Goal: Task Accomplishment & Management: Manage account settings

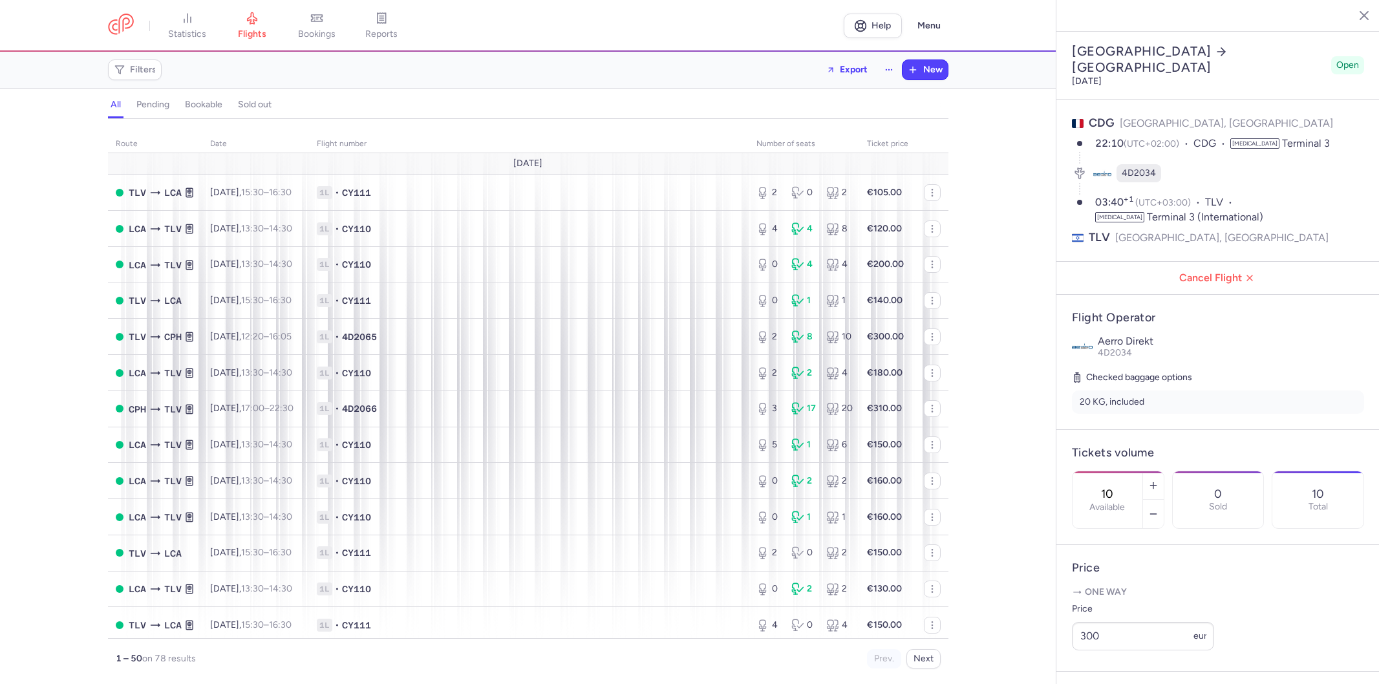
select select "hours"
click at [1352, 17] on icon "button" at bounding box center [1353, 14] width 13 height 13
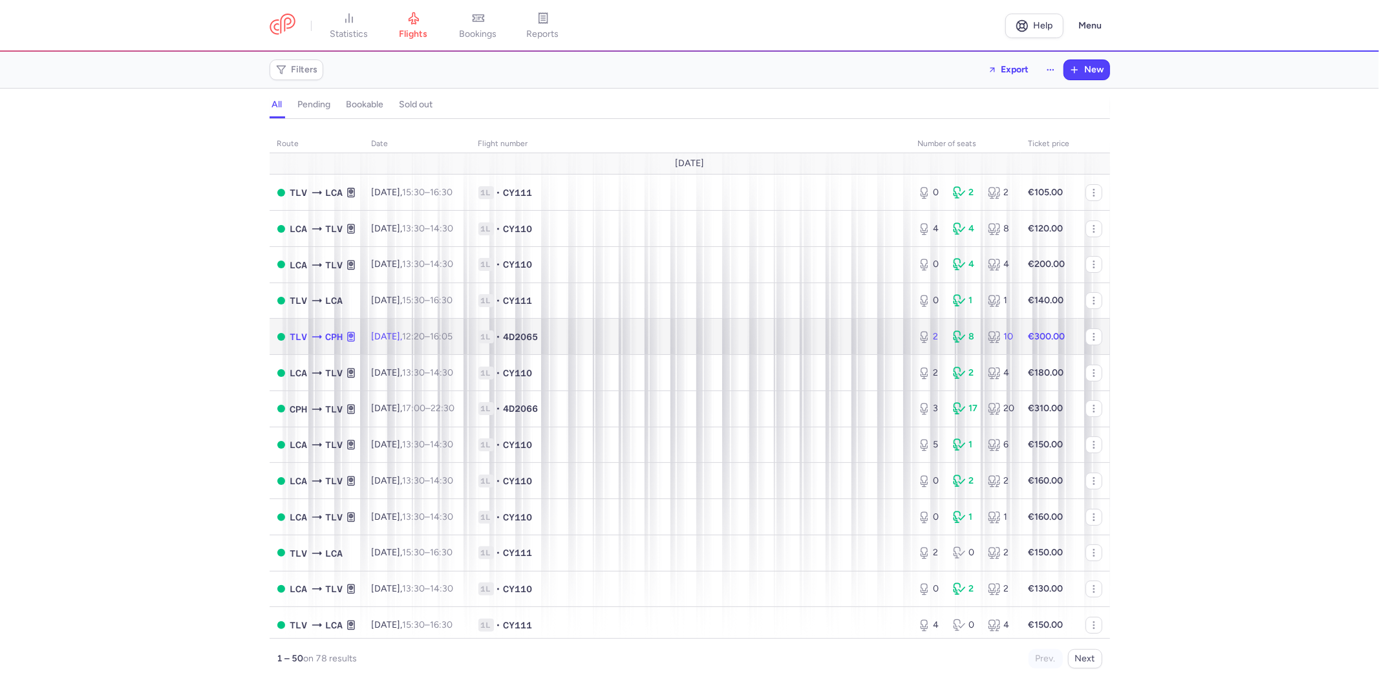
click at [608, 339] on span "1L • 4D2065" at bounding box center [690, 336] width 424 height 13
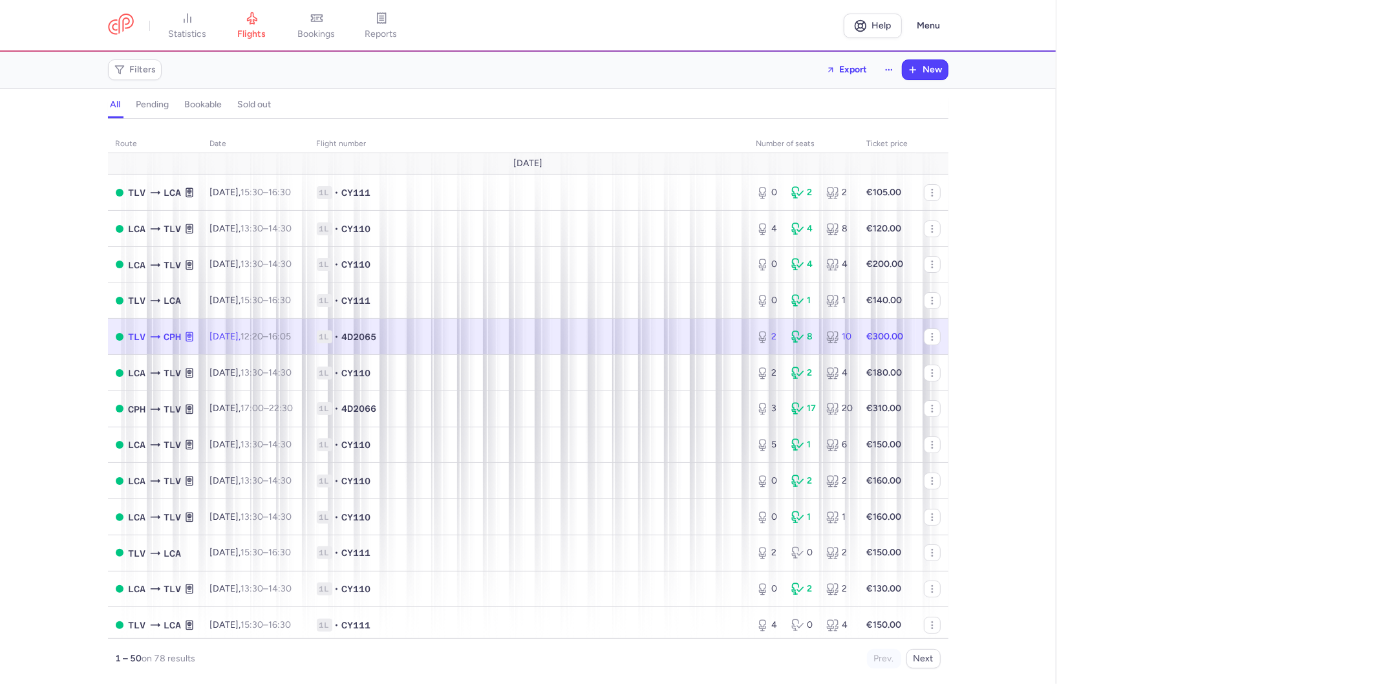
select select "hours"
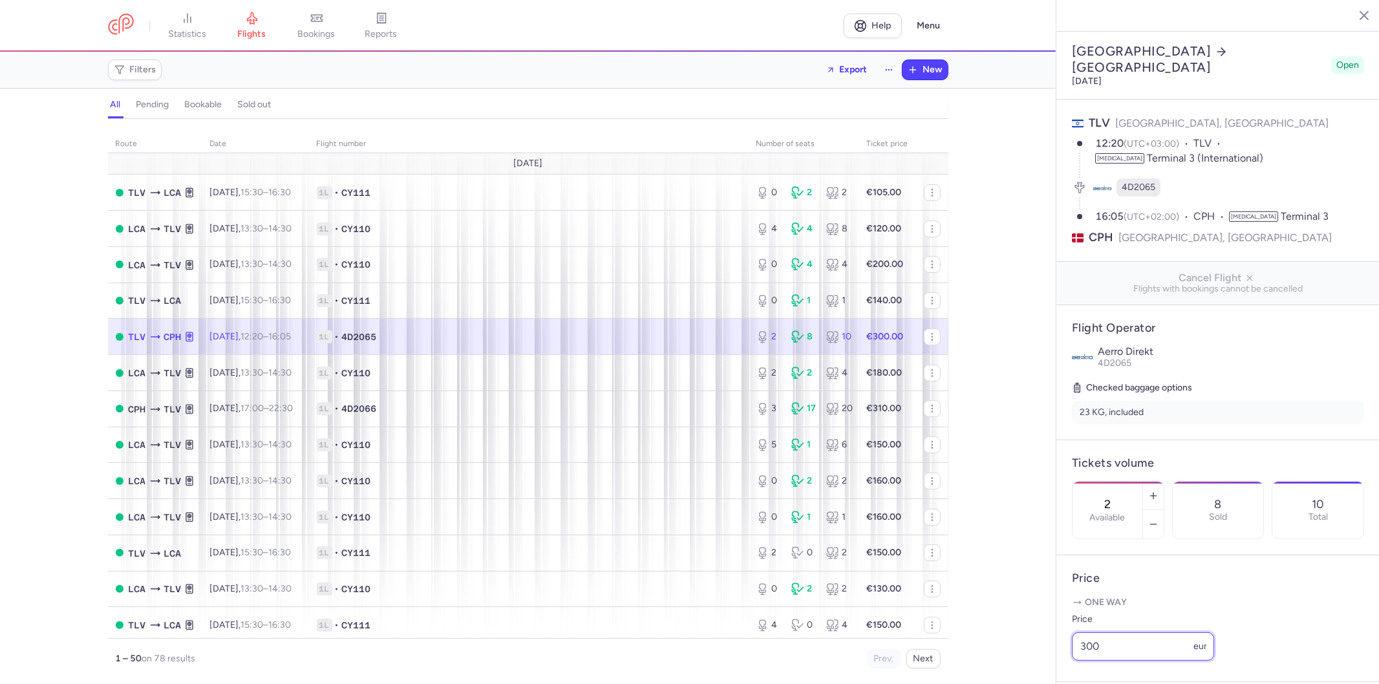
click at [1130, 660] on input "300" at bounding box center [1143, 646] width 142 height 28
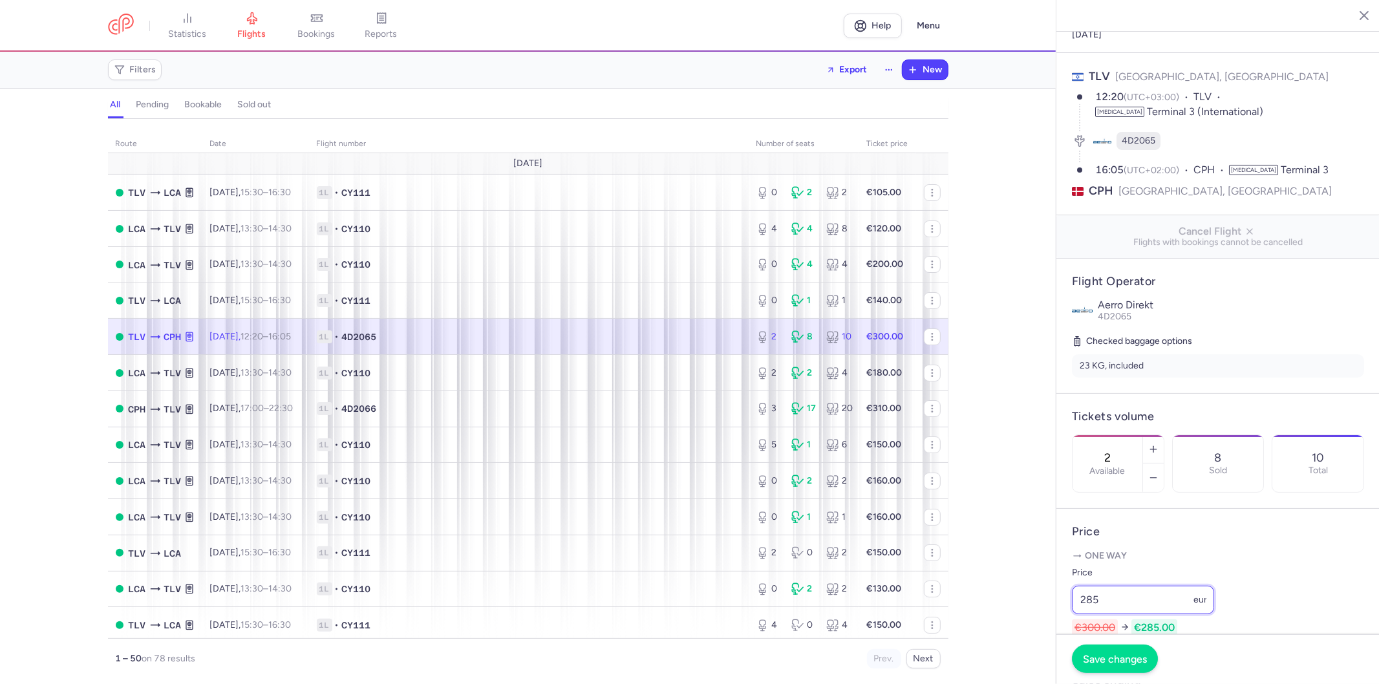
scroll to position [72, 0]
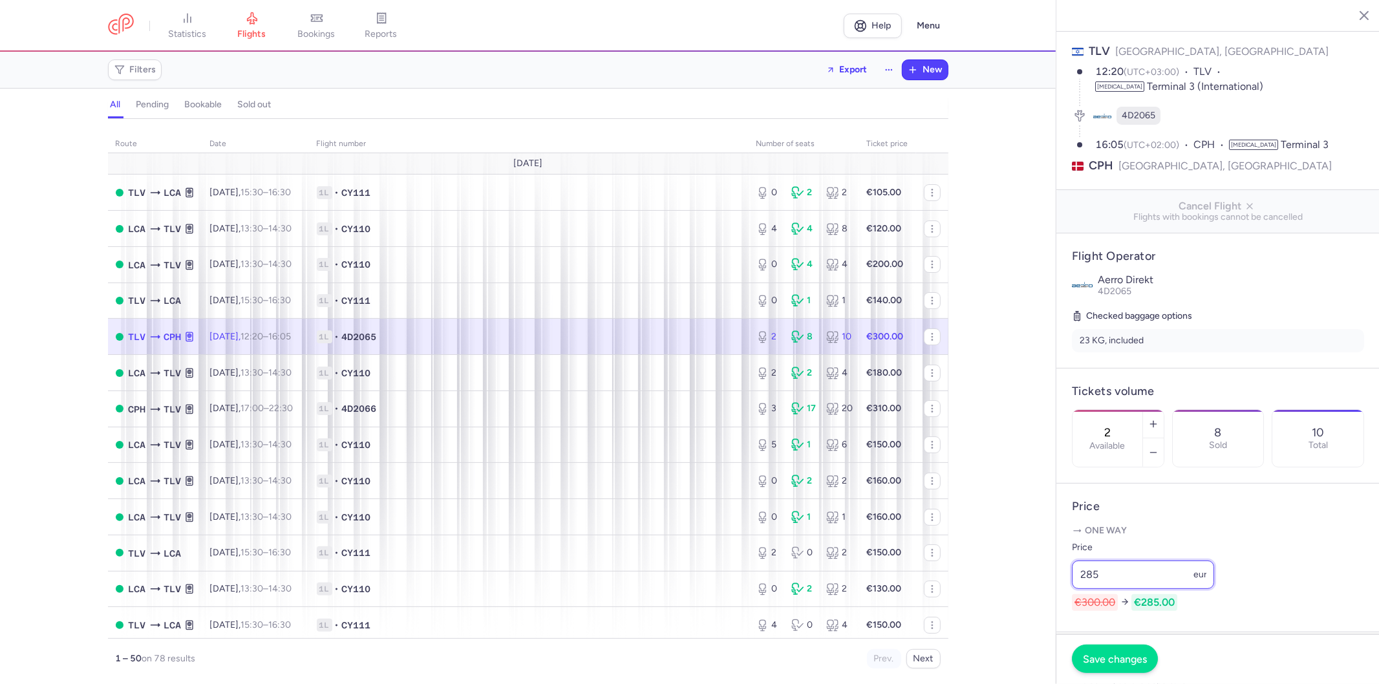
type input "285"
click at [1118, 666] on button "Save changes" at bounding box center [1115, 658] width 86 height 28
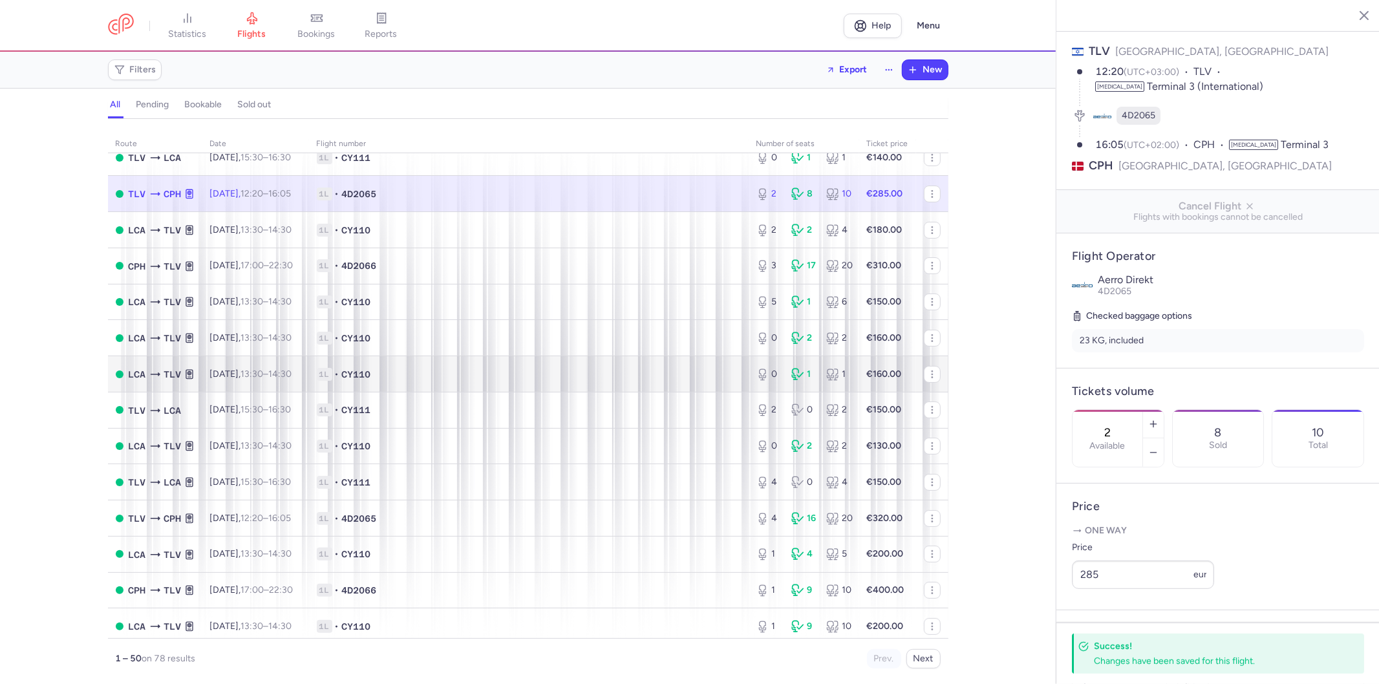
scroll to position [143, 0]
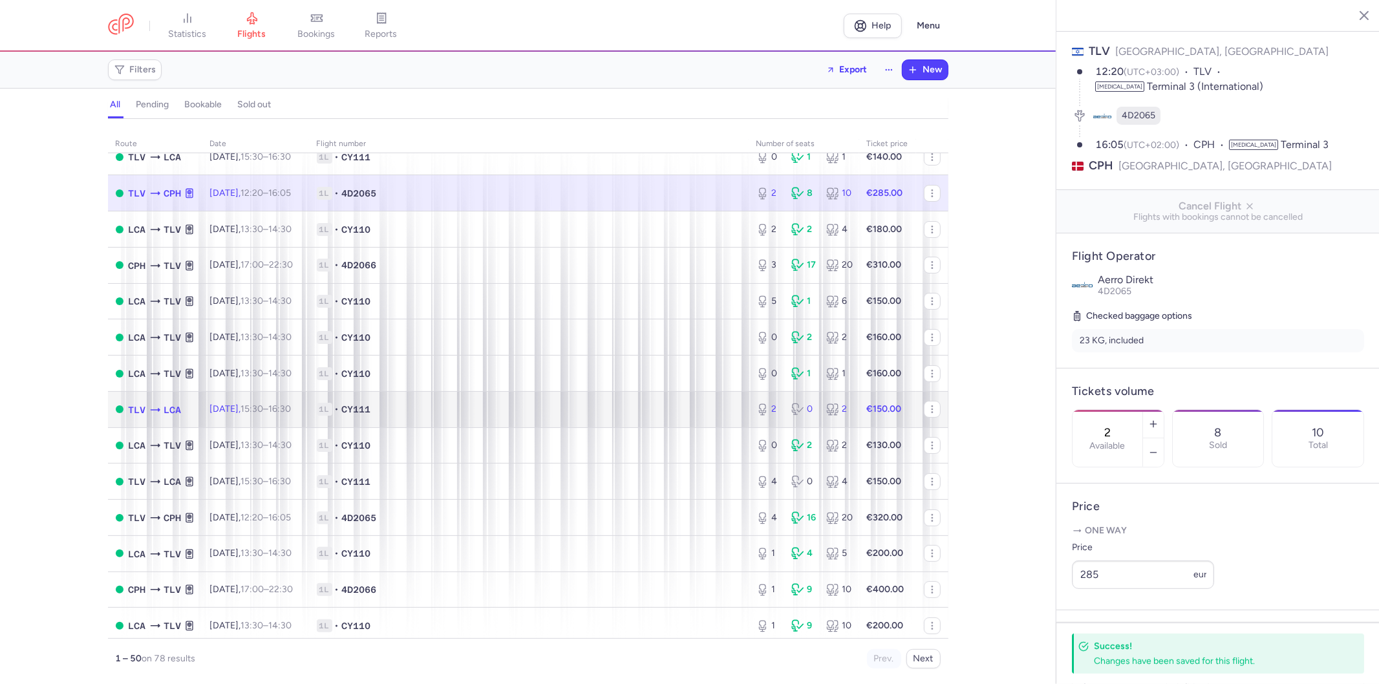
click at [693, 416] on span "1L • CY111" at bounding box center [529, 409] width 424 height 13
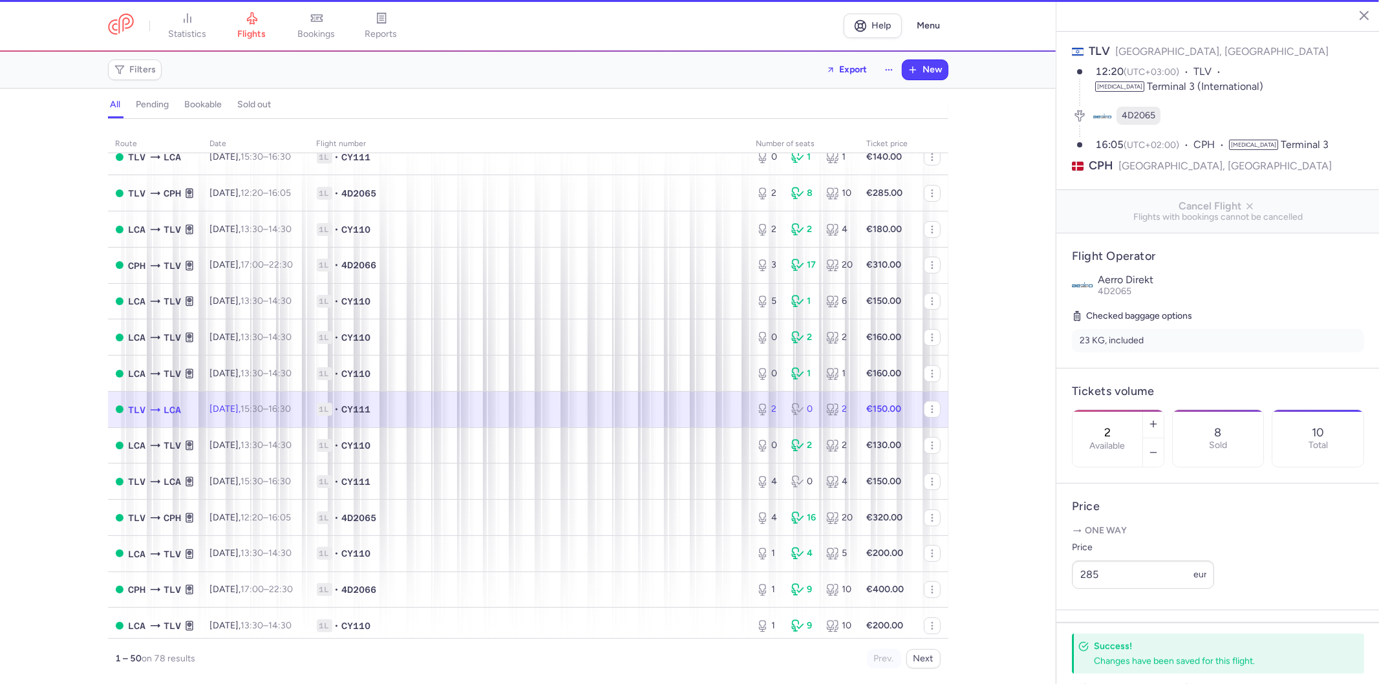
type input "7"
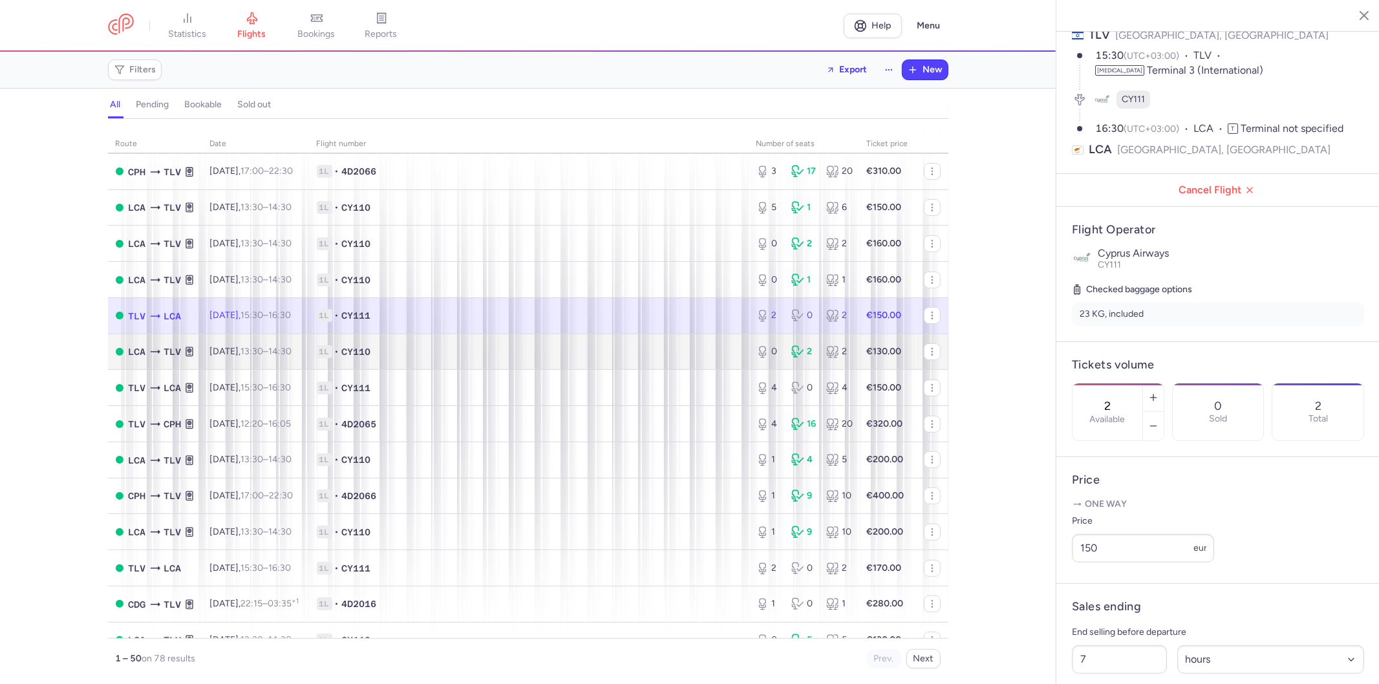
scroll to position [359, 0]
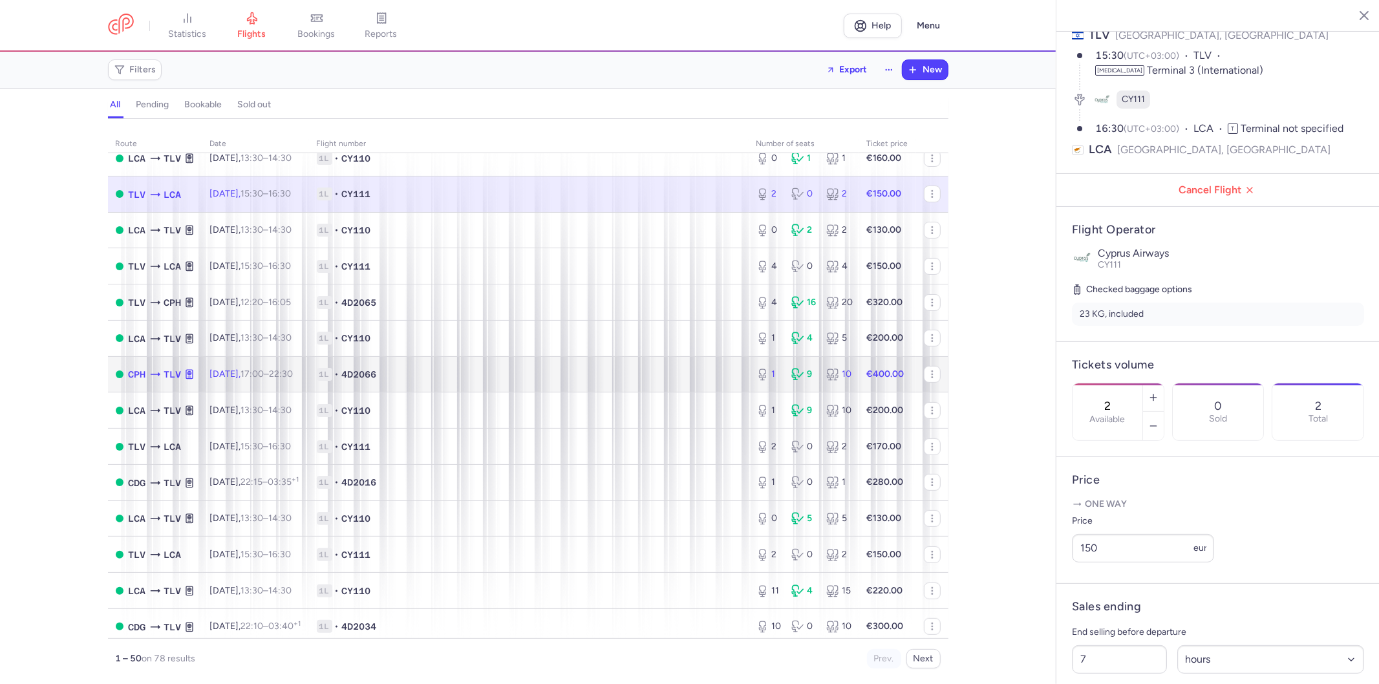
click at [697, 381] on span "1L • 4D2066" at bounding box center [529, 374] width 424 height 13
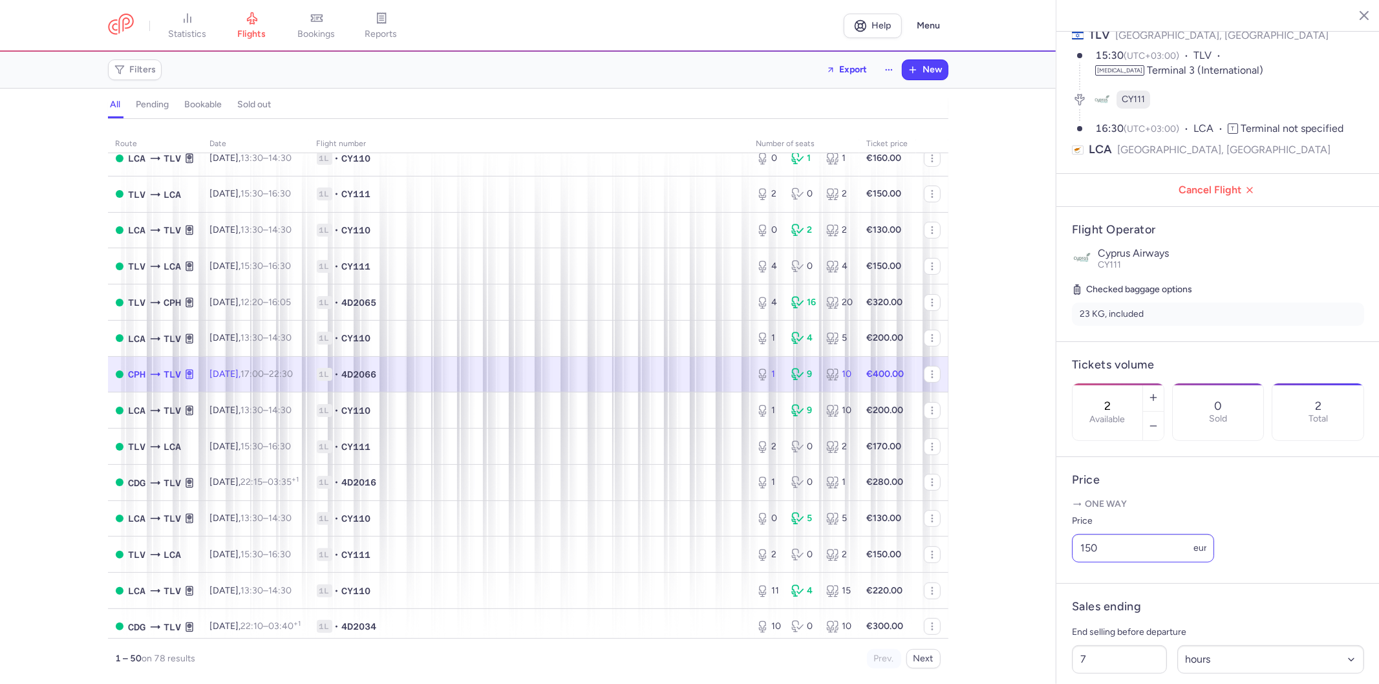
type input "1"
type input "3"
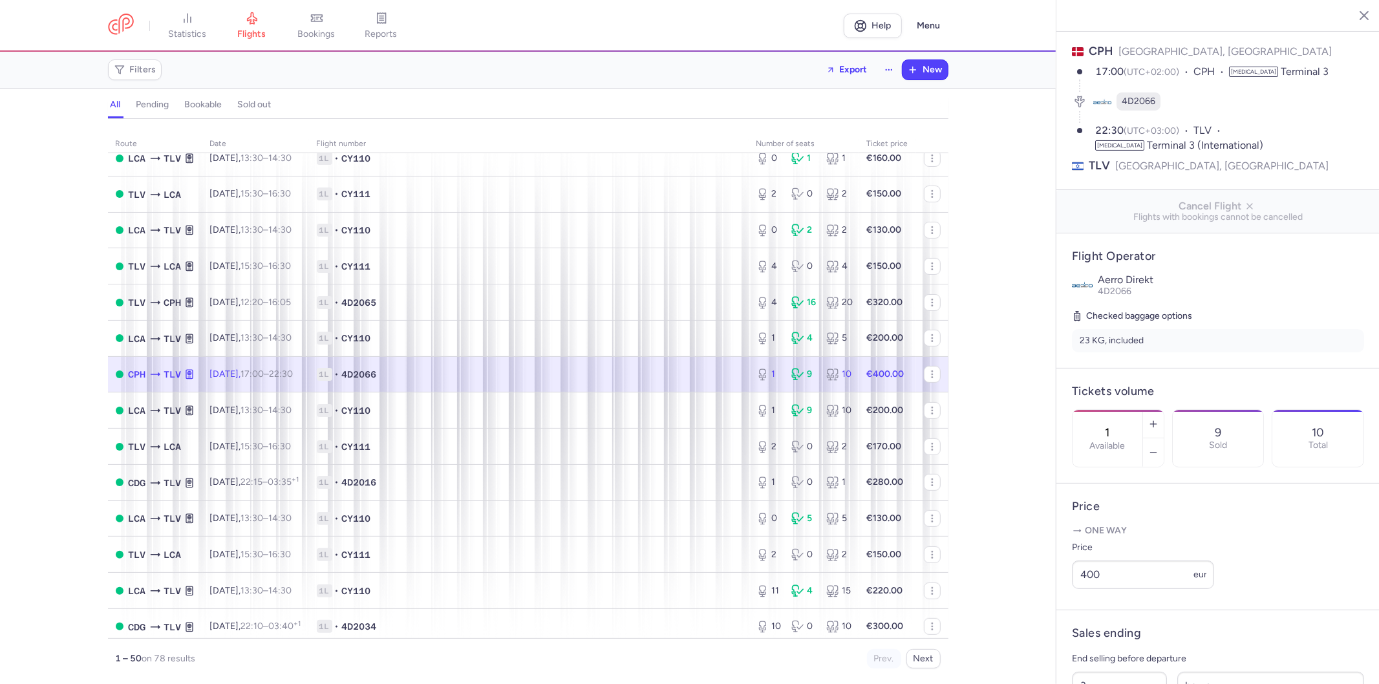
click at [1151, 589] on input "400" at bounding box center [1143, 574] width 142 height 28
click at [1126, 589] on input "400" at bounding box center [1143, 574] width 142 height 28
type input "330"
click at [1125, 654] on span "Save changes" at bounding box center [1115, 659] width 64 height 12
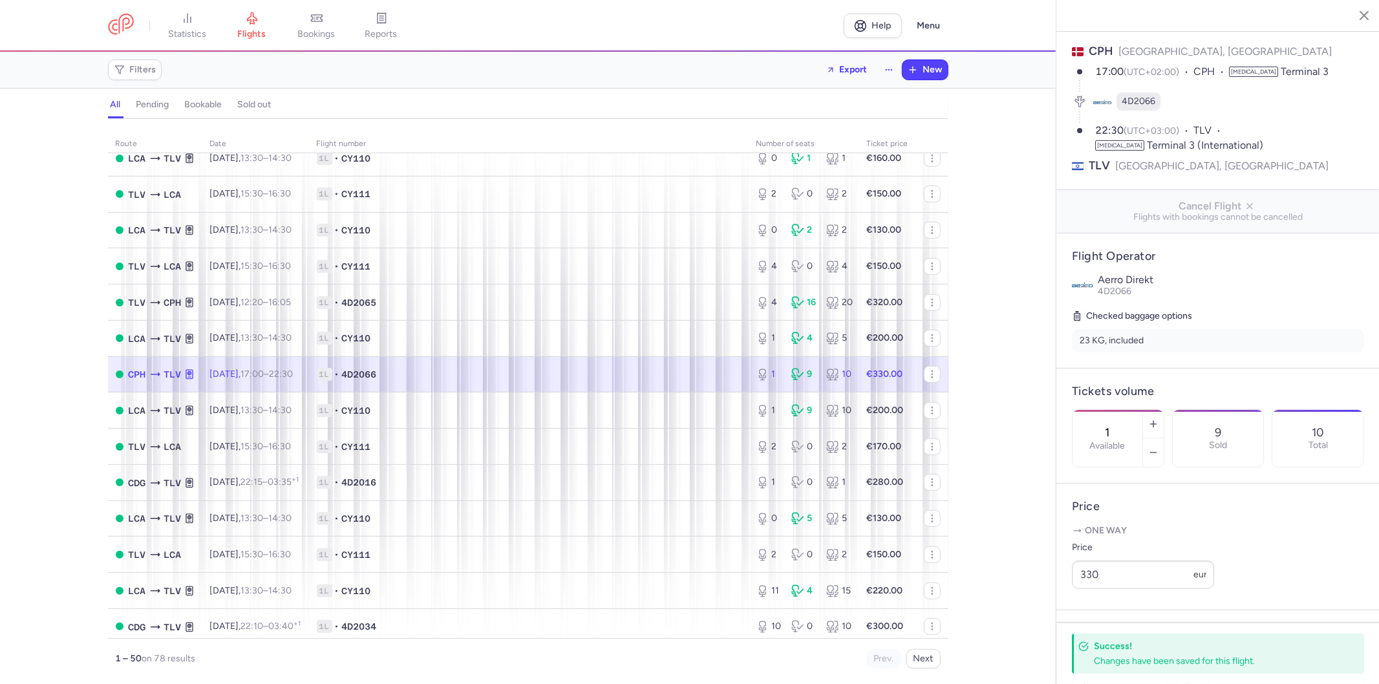
click at [1356, 19] on icon "button" at bounding box center [1353, 14] width 13 height 13
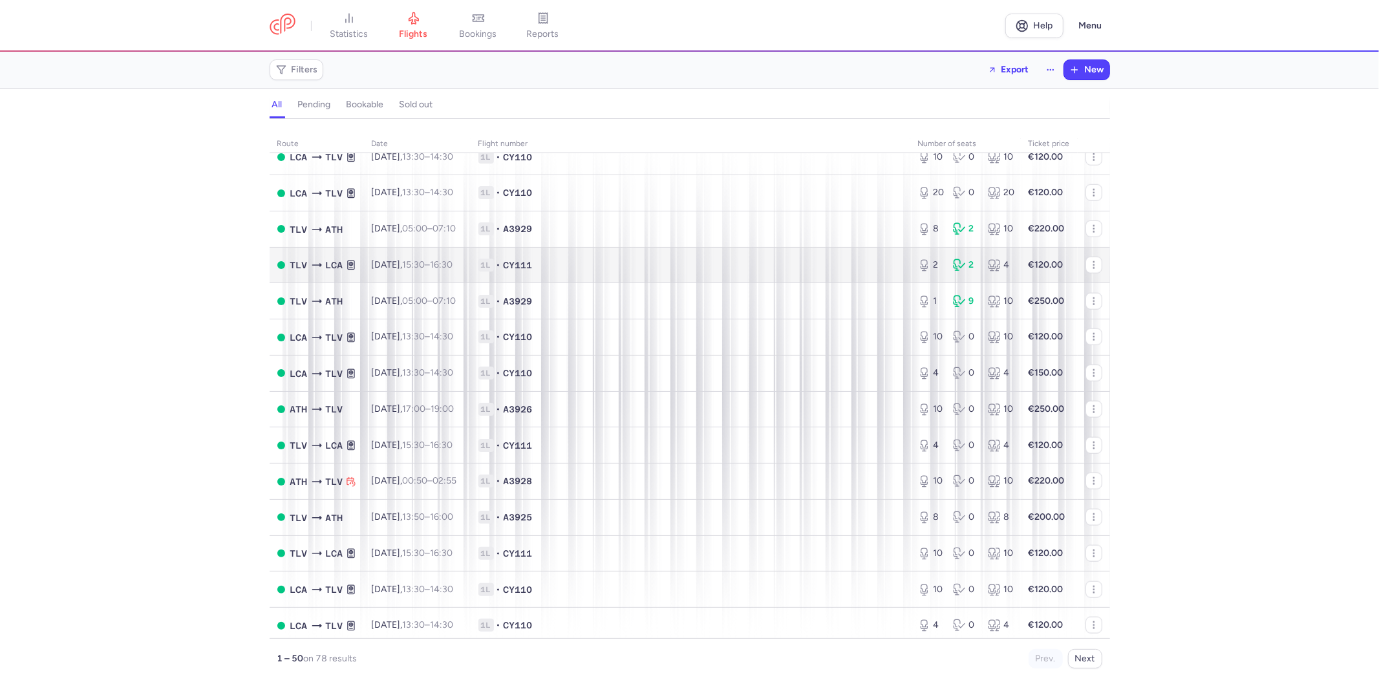
scroll to position [1410, 0]
